Goal: Find specific page/section

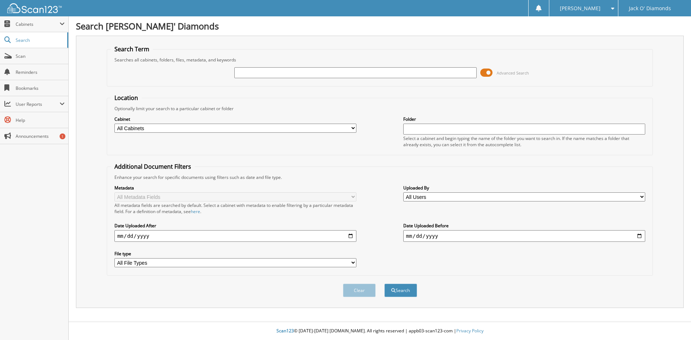
click at [317, 72] on input "text" at bounding box center [355, 72] width 242 height 11
type input "598000"
click at [406, 291] on button "Search" at bounding box center [400, 289] width 33 height 13
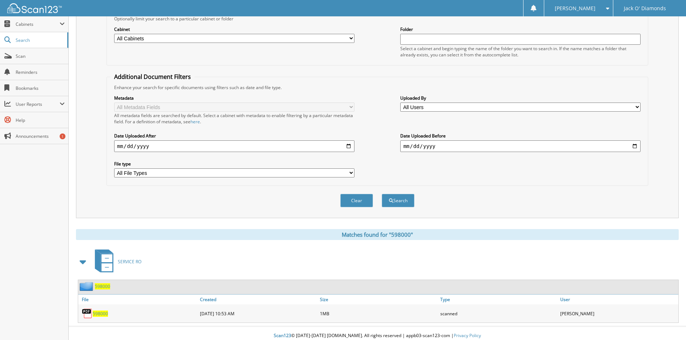
scroll to position [95, 0]
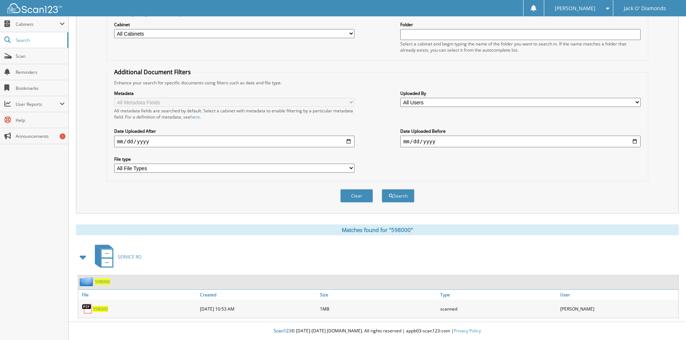
click at [98, 307] on span "598000" at bounding box center [100, 309] width 15 height 6
click at [103, 308] on span "598000" at bounding box center [100, 309] width 15 height 6
